Goal: Task Accomplishment & Management: Use online tool/utility

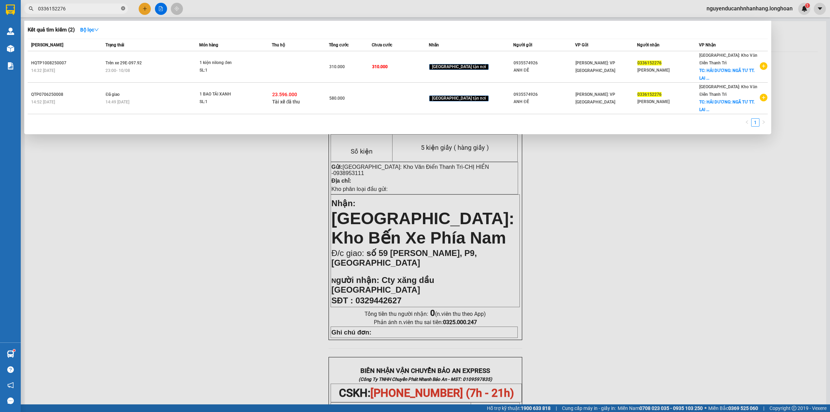
click at [123, 10] on icon "close-circle" at bounding box center [123, 8] width 4 height 4
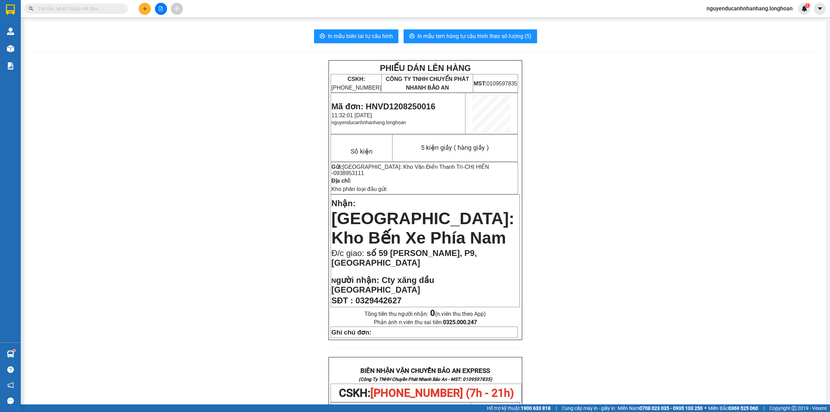
click at [107, 11] on input "text" at bounding box center [79, 9] width 82 height 8
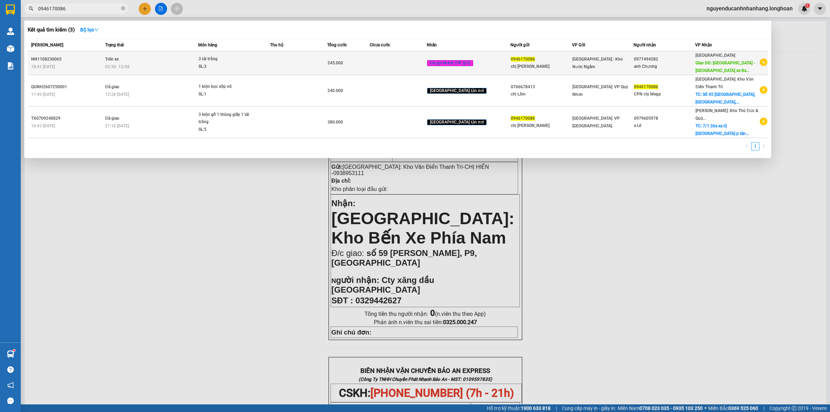
type input "0946170086"
click at [208, 67] on div "SL: 3" at bounding box center [225, 67] width 52 height 8
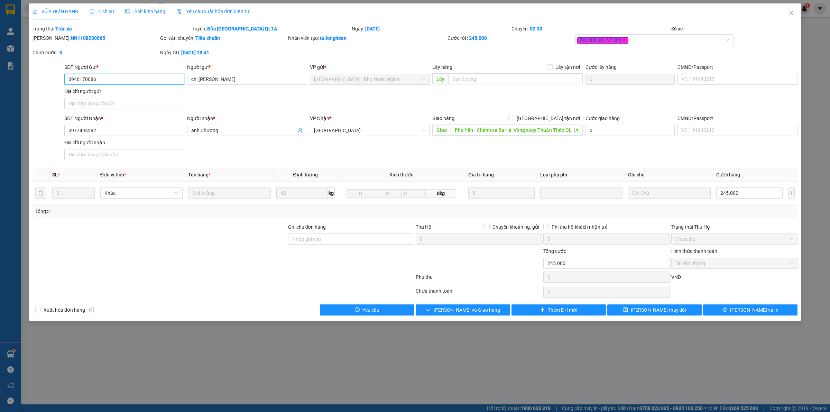
type input "0946170086"
type input "chị Lý"
type input "0977494282"
type input "anh Chương"
type input "Phú Yên - Chành xe Ba Ha, Vòng xoay Thuận Thảo QL 1A"
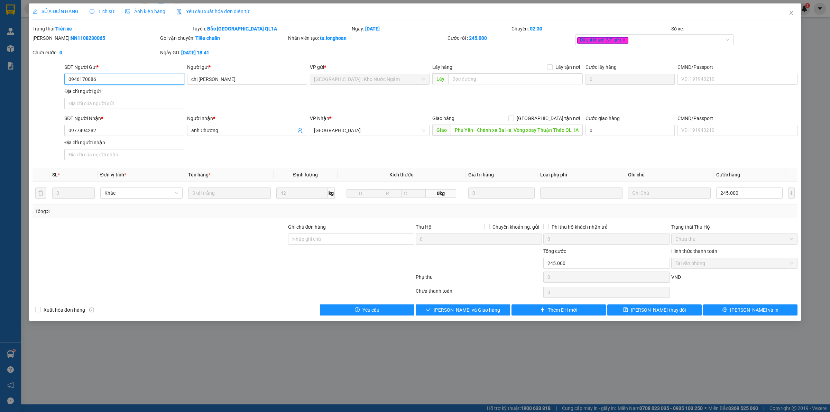
type input "245.000"
click at [795, 14] on span "Close" at bounding box center [791, 12] width 19 height 19
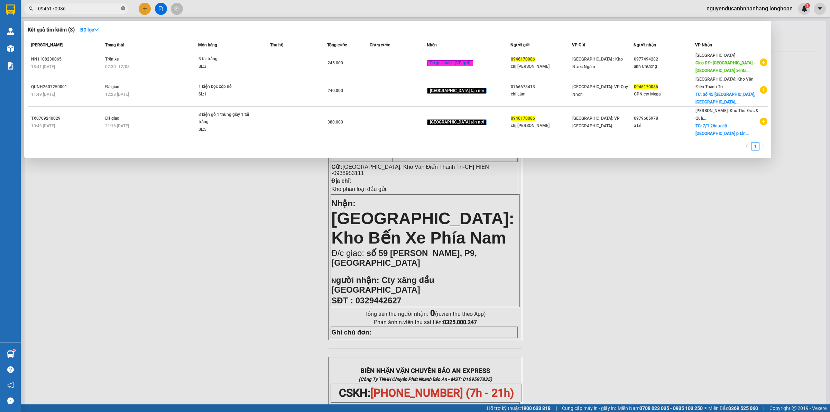
click at [123, 10] on icon "close-circle" at bounding box center [123, 8] width 4 height 4
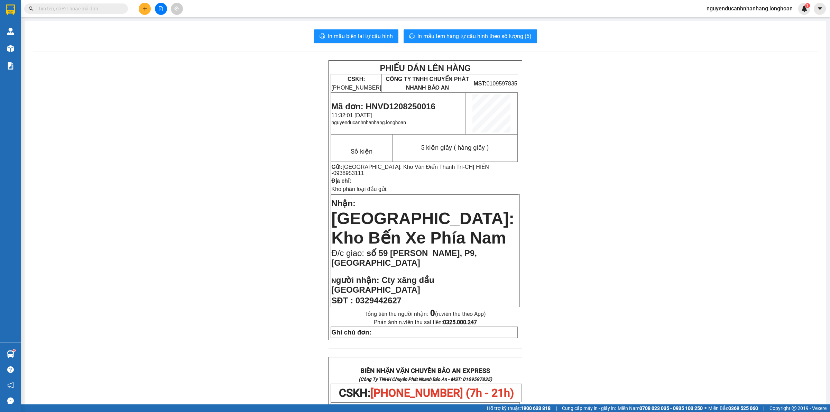
click at [98, 12] on input "text" at bounding box center [79, 9] width 82 height 8
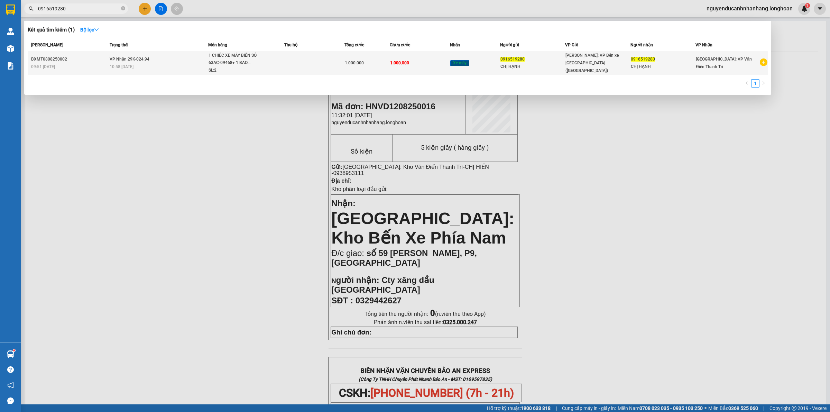
type input "0916519280"
click at [249, 60] on div "1 CHIẾC XE MÁY BIỂN SỐ 63AC-09468+ 1 BAO..." at bounding box center [235, 59] width 52 height 15
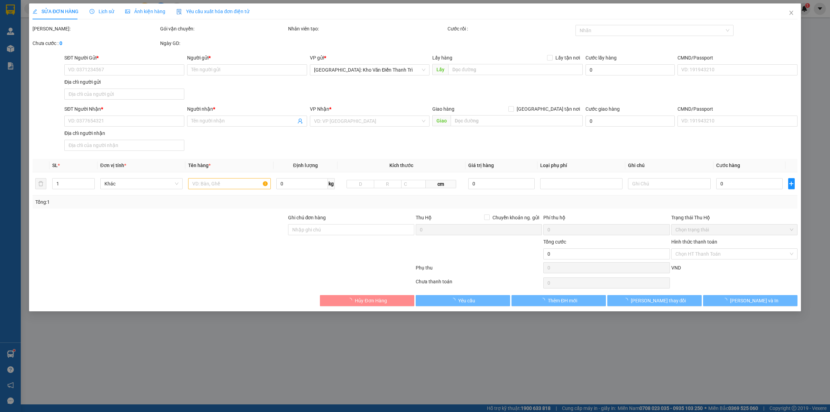
type input "0916519280"
type input "CHỊ HẠNH"
type input "0916519280"
type input "CHỊ HẠNH"
type input "CHÌA KHOÁ QUẤN TAY LÁI+CAVET KHÁCH GIỮ"
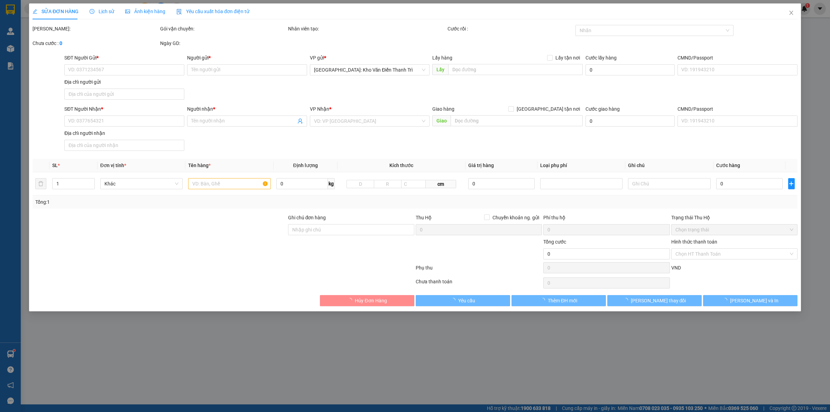
type input "1.000.000"
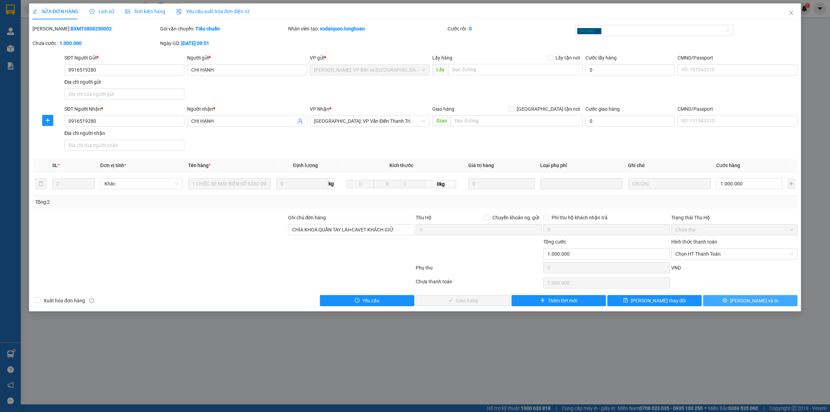
click at [727, 303] on icon "printer" at bounding box center [725, 300] width 5 height 5
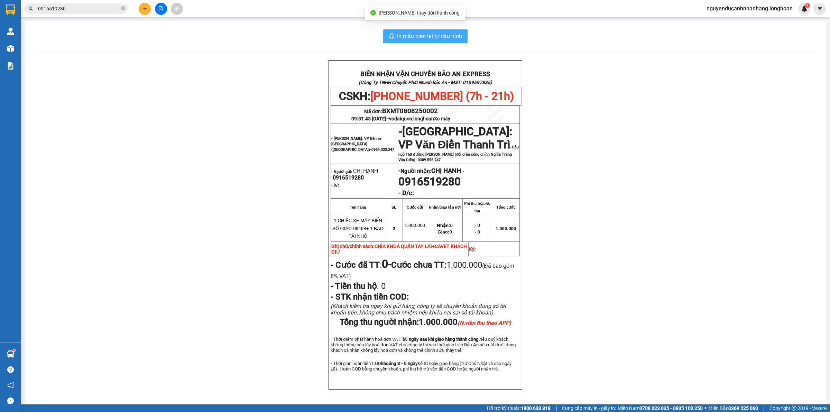
click at [414, 39] on span "In mẫu biên lai tự cấu hình" at bounding box center [429, 36] width 65 height 9
